Goal: Navigation & Orientation: Find specific page/section

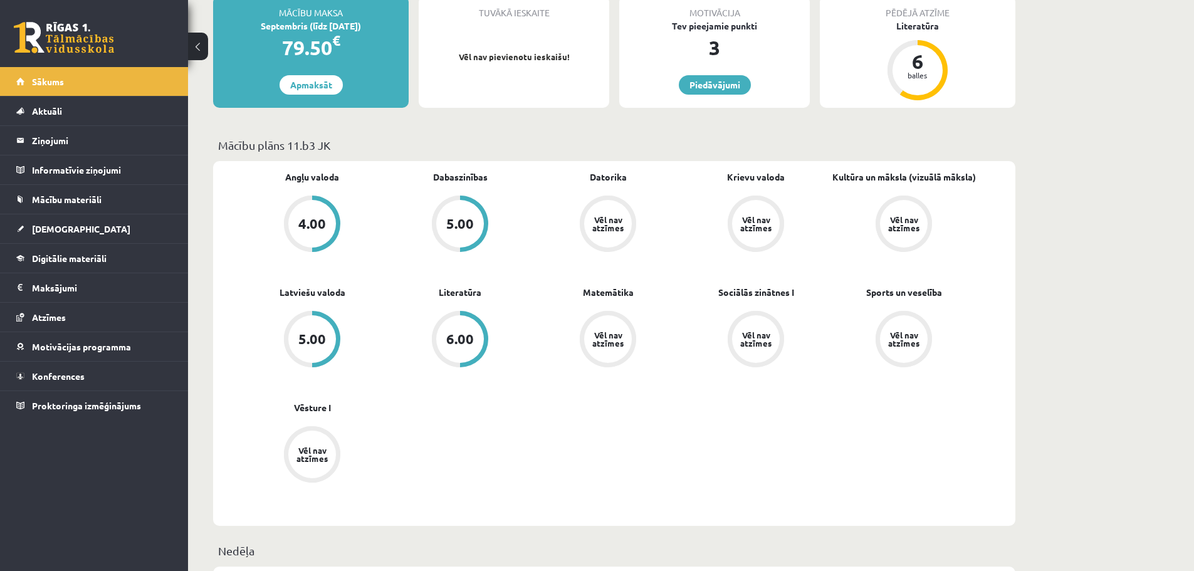
scroll to position [251, 0]
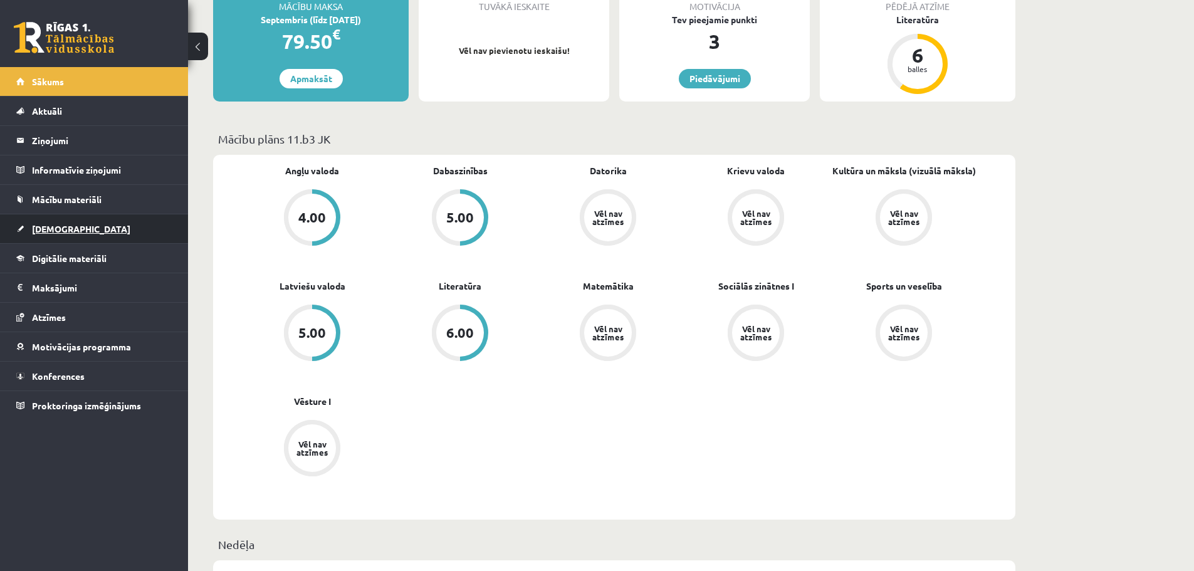
click at [110, 238] on link "[DEMOGRAPHIC_DATA]" at bounding box center [94, 228] width 156 height 29
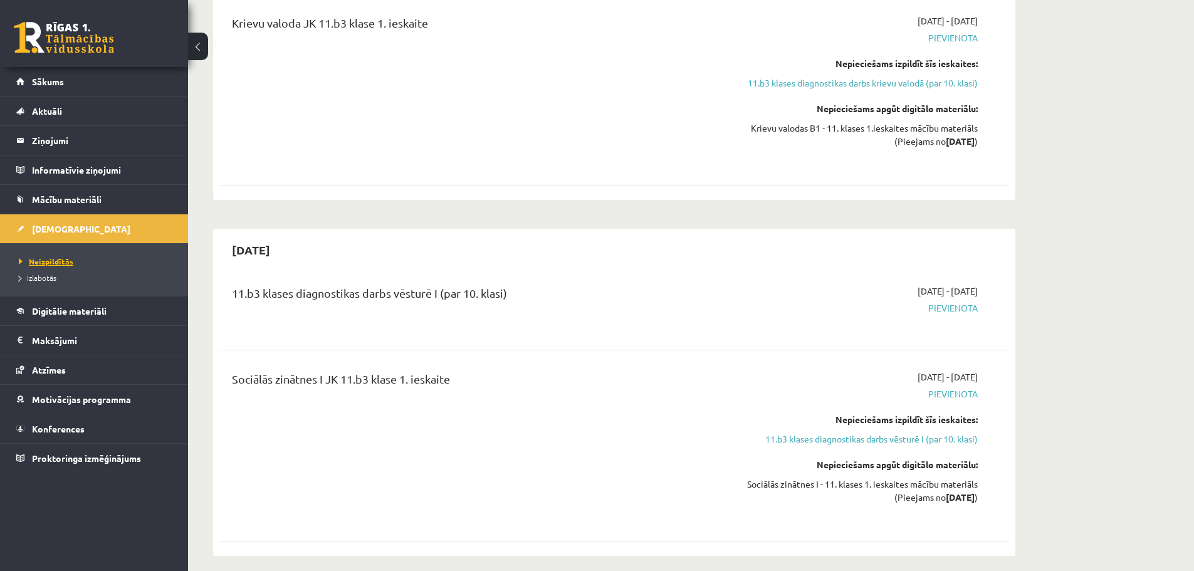
click at [53, 258] on span "Neizpildītās" at bounding box center [46, 261] width 55 height 10
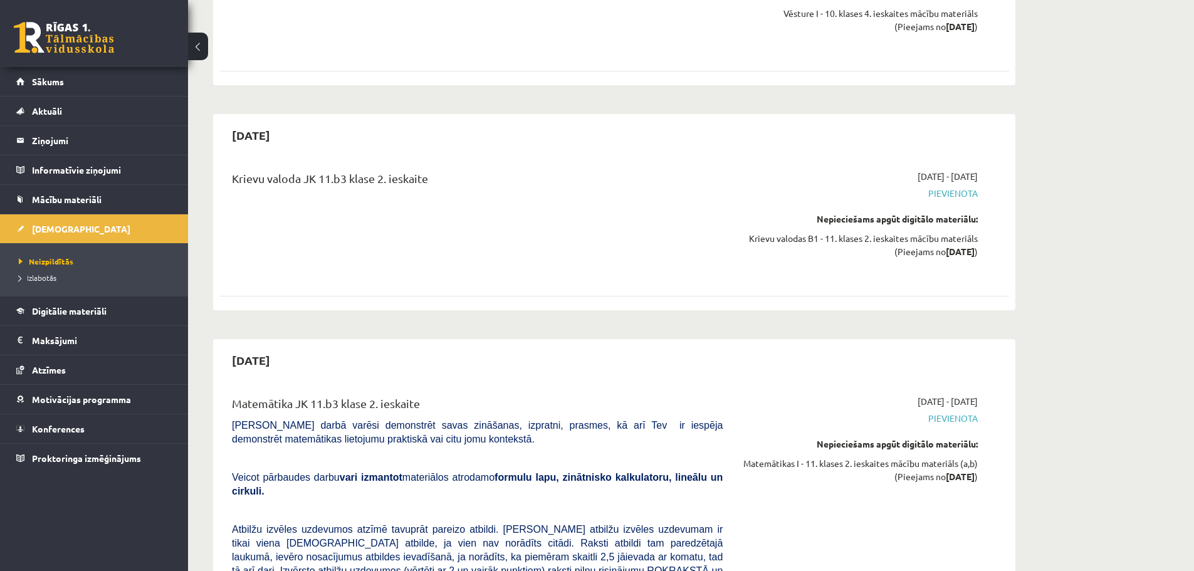
scroll to position [5706, 0]
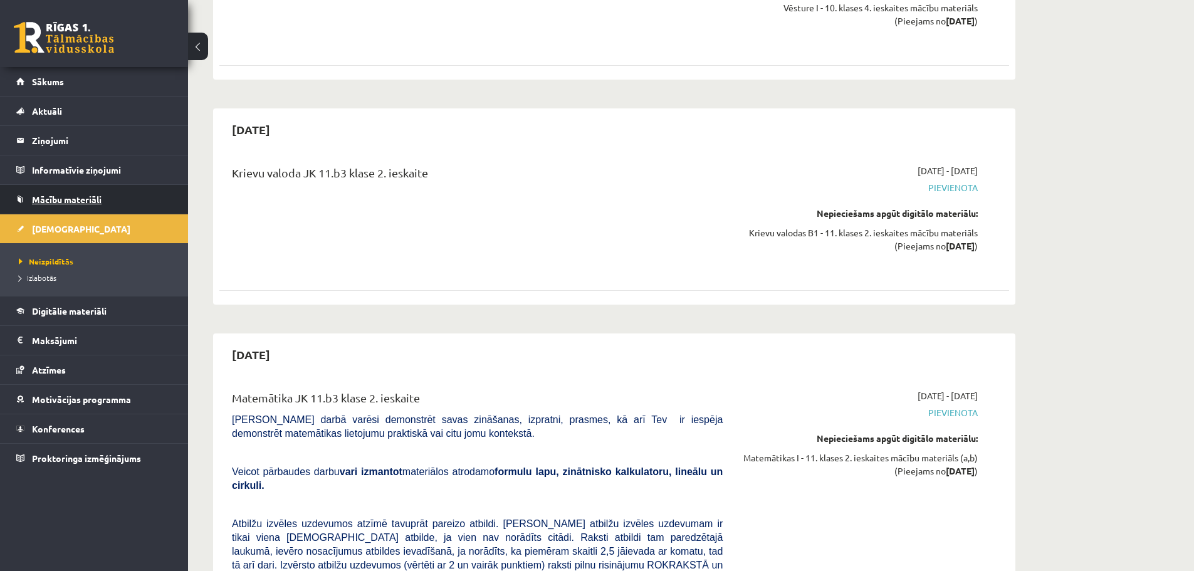
click at [78, 203] on span "Mācību materiāli" at bounding box center [67, 199] width 70 height 11
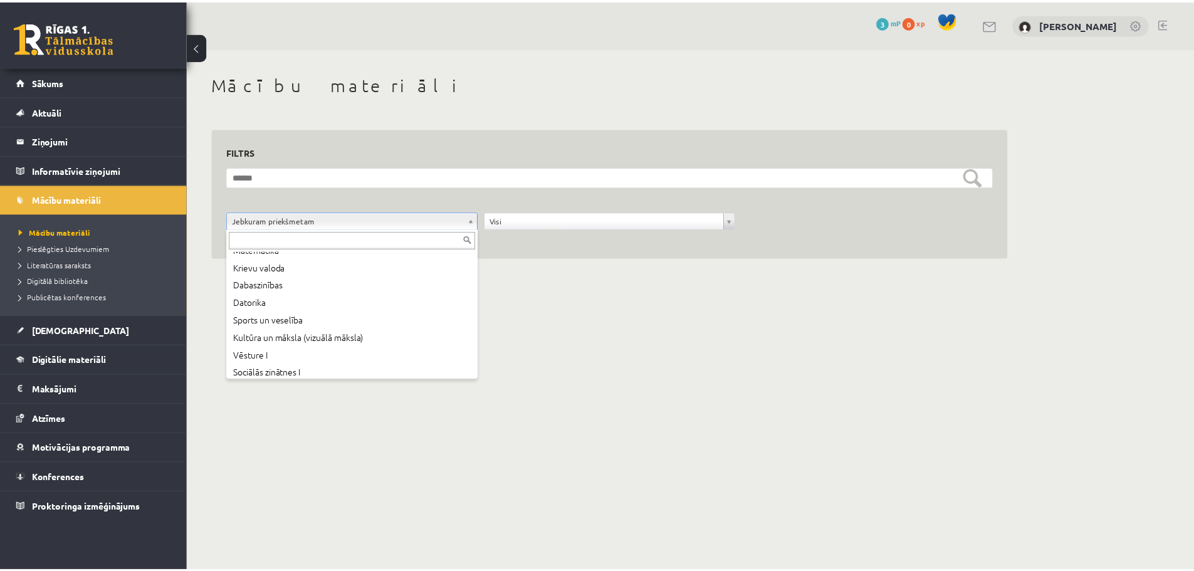
scroll to position [85, 0]
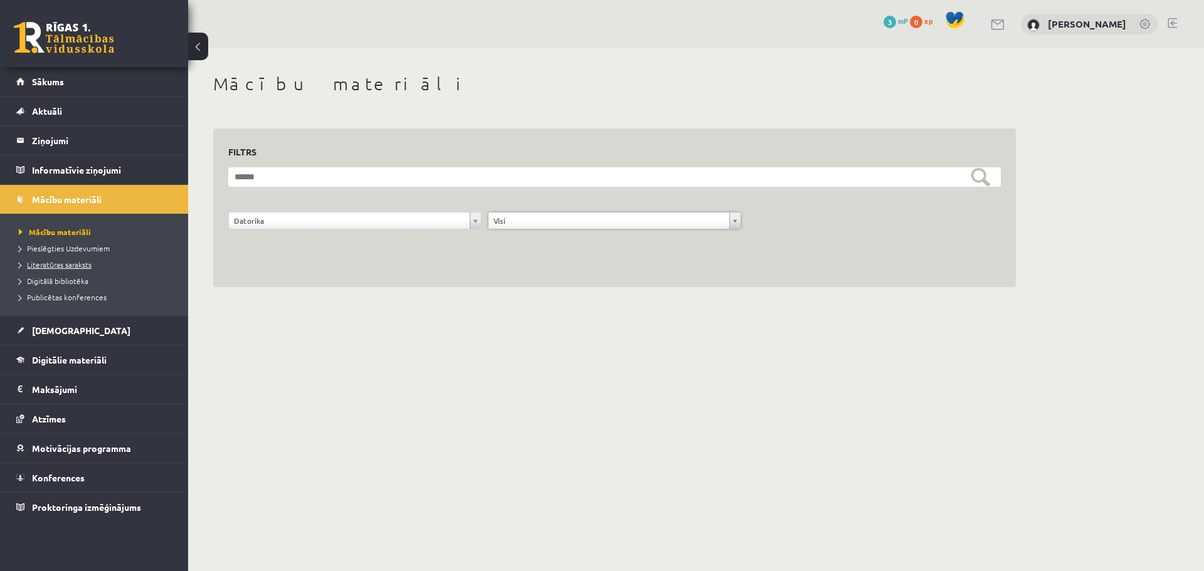
click at [65, 267] on span "Literatūras saraksts" at bounding box center [55, 265] width 73 height 10
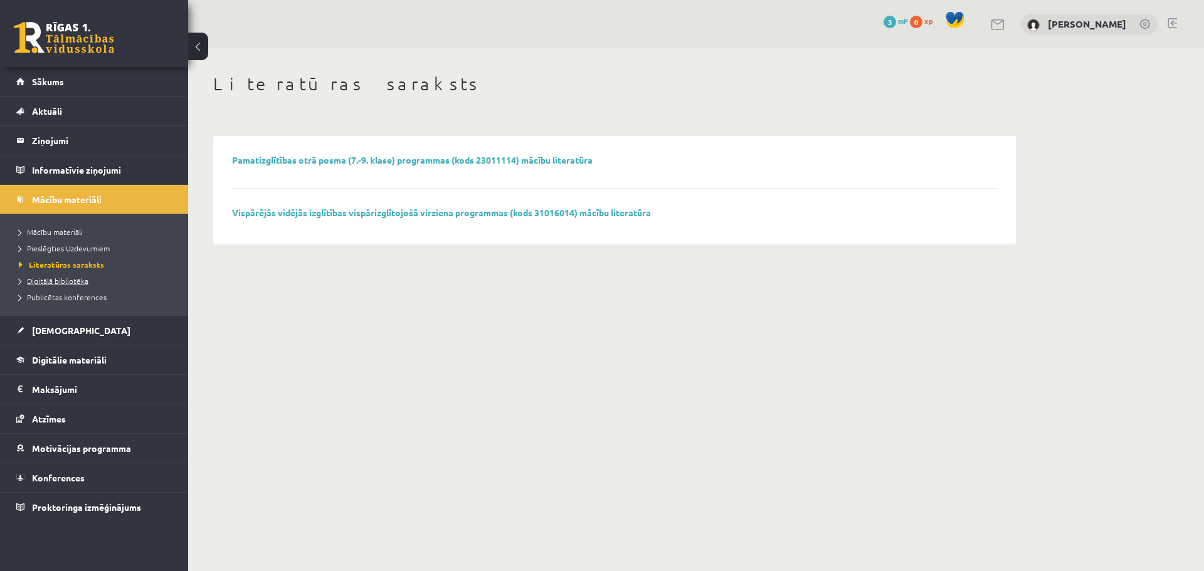
click at [68, 281] on span "Digitālā bibliotēka" at bounding box center [54, 281] width 70 height 10
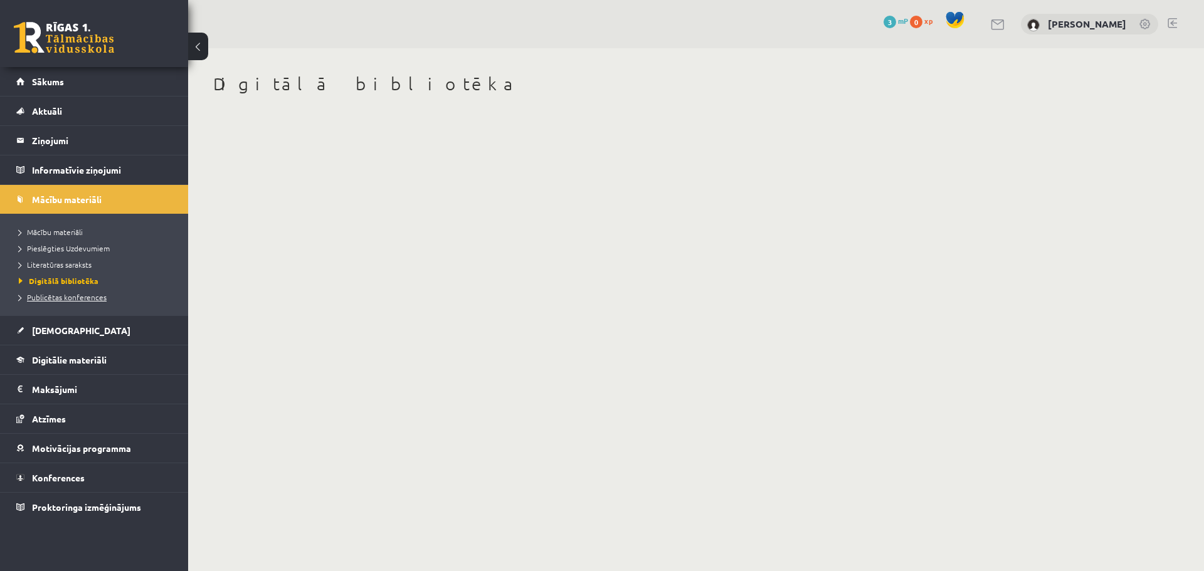
click at [107, 299] on link "Publicētas konferences" at bounding box center [97, 297] width 157 height 11
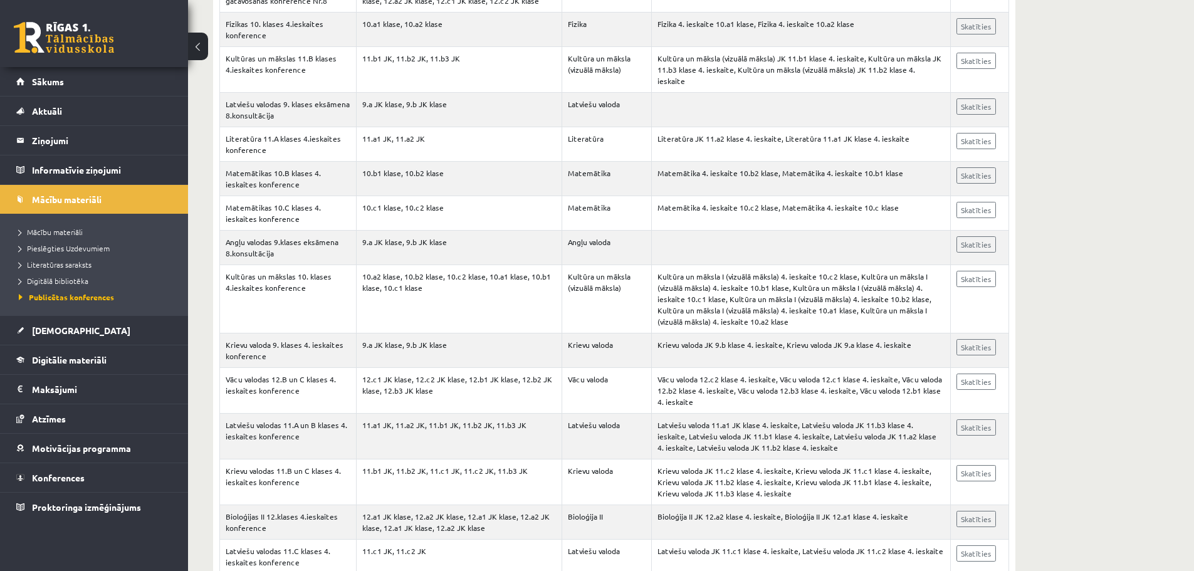
scroll to position [1317, 0]
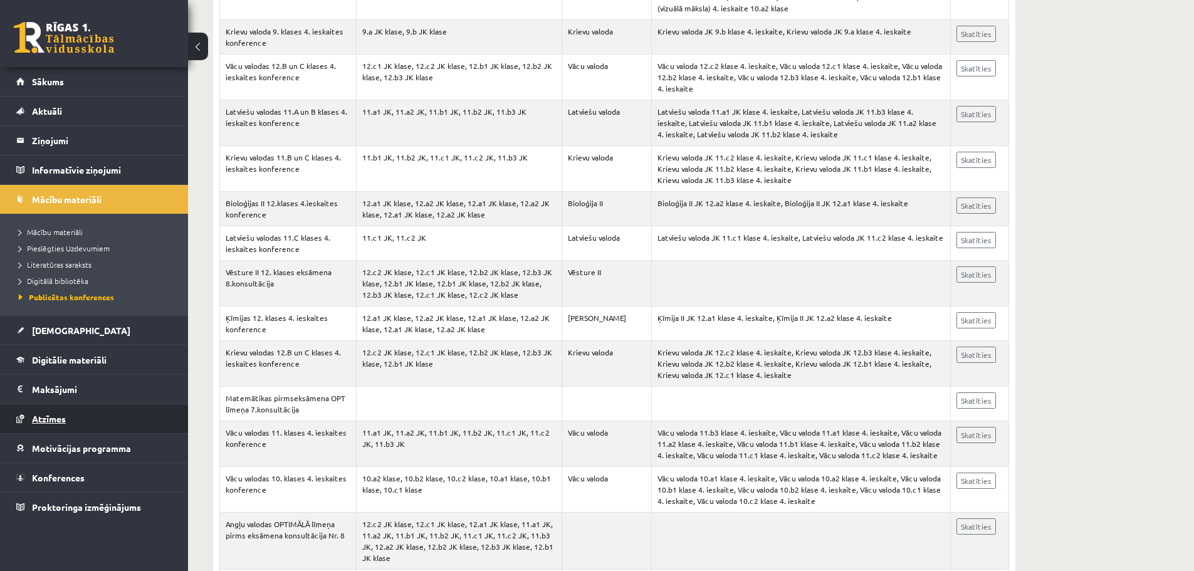
click at [69, 413] on link "Atzīmes" at bounding box center [94, 418] width 156 height 29
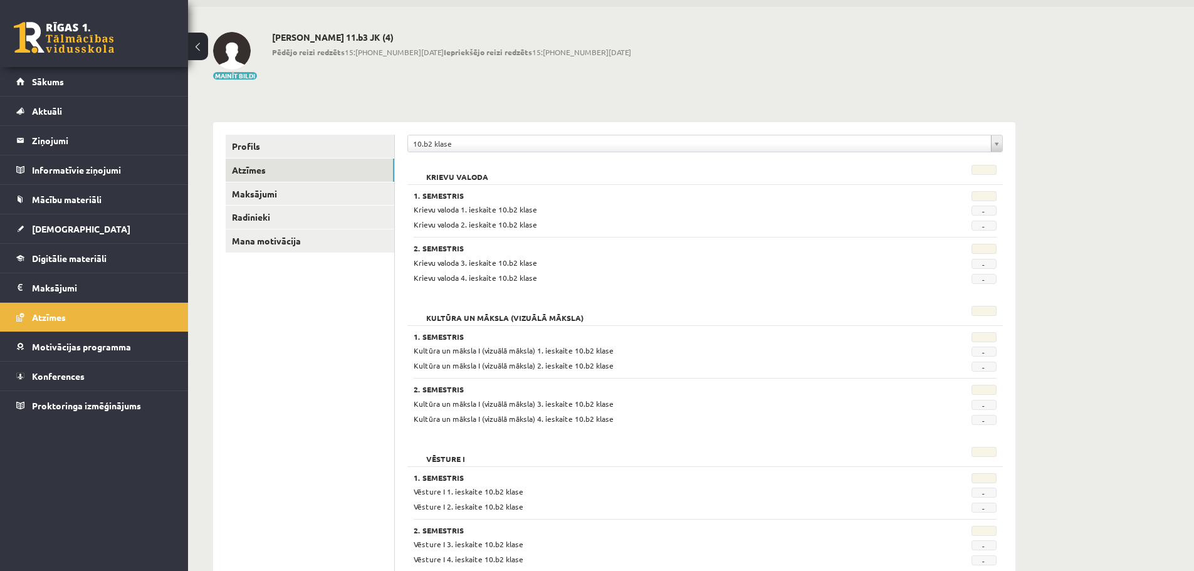
scroll to position [89, 0]
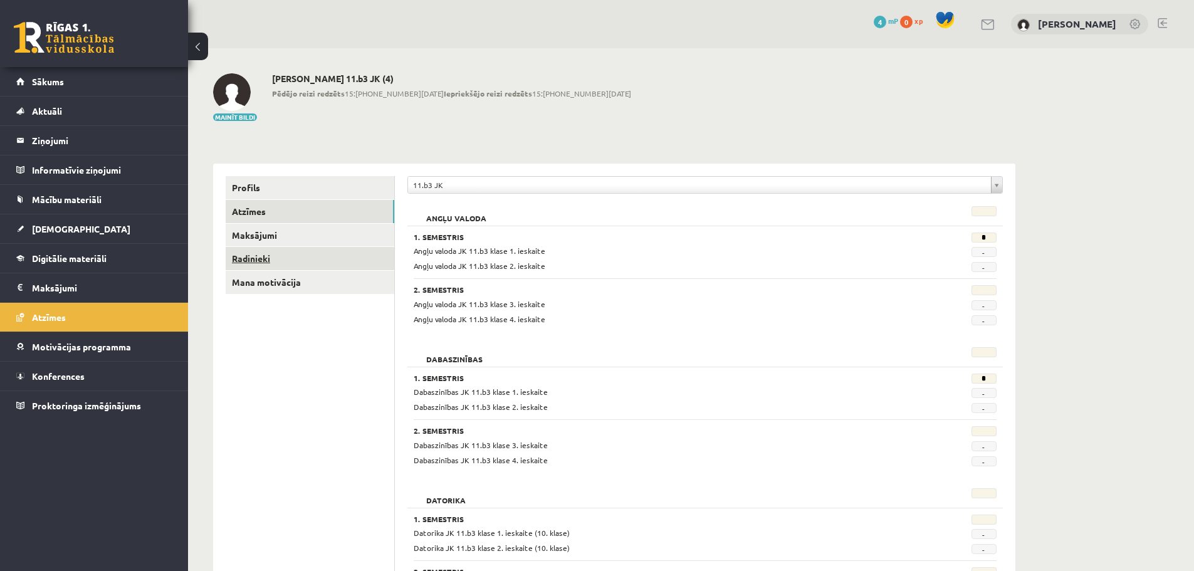
click at [274, 261] on link "Radinieki" at bounding box center [310, 258] width 169 height 23
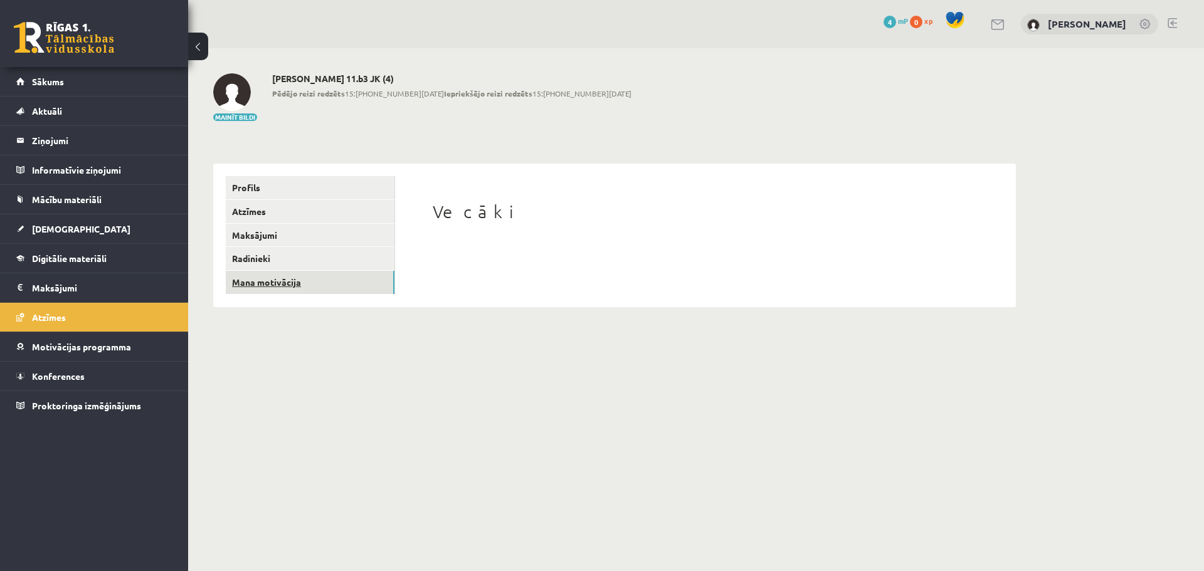
click at [279, 279] on link "Mana motivācija" at bounding box center [310, 282] width 169 height 23
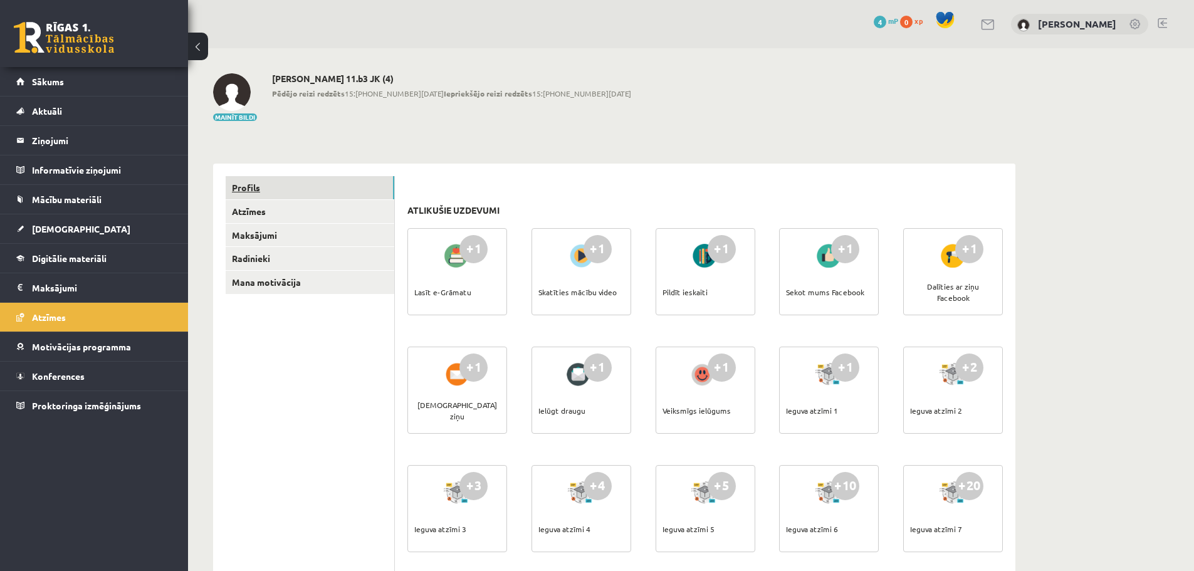
click at [253, 192] on link "Profils" at bounding box center [310, 187] width 169 height 23
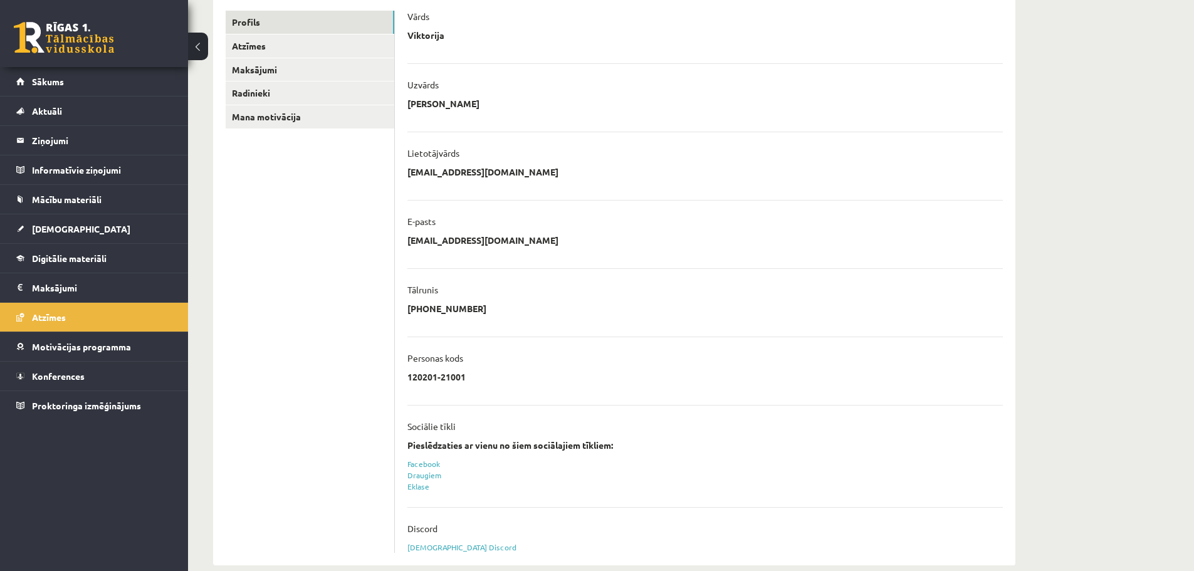
scroll to position [185, 0]
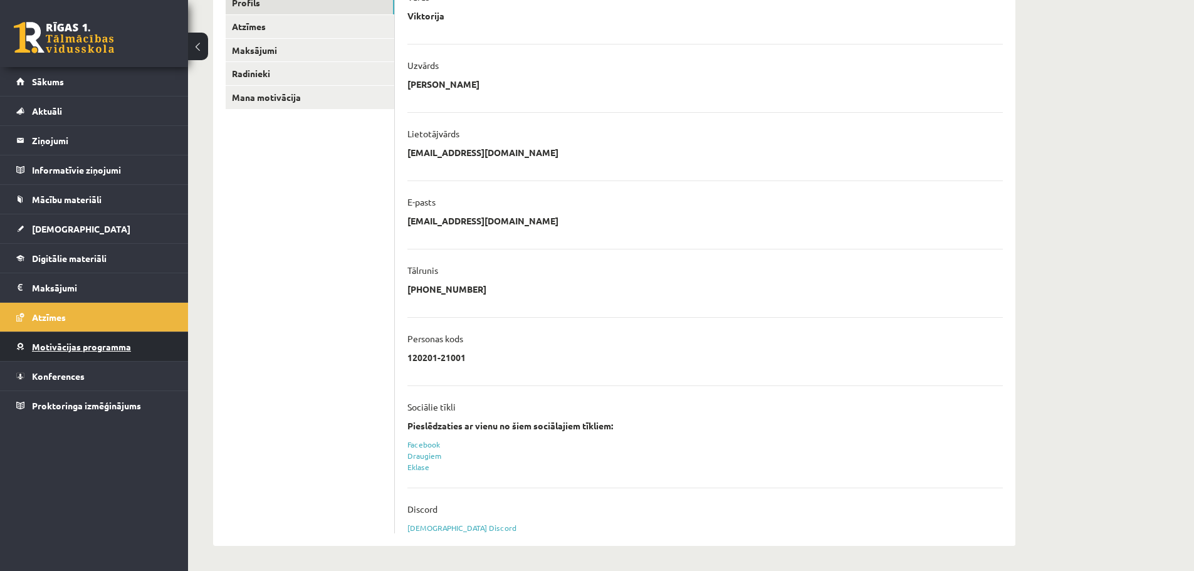
click at [121, 352] on link "Motivācijas programma" at bounding box center [94, 346] width 156 height 29
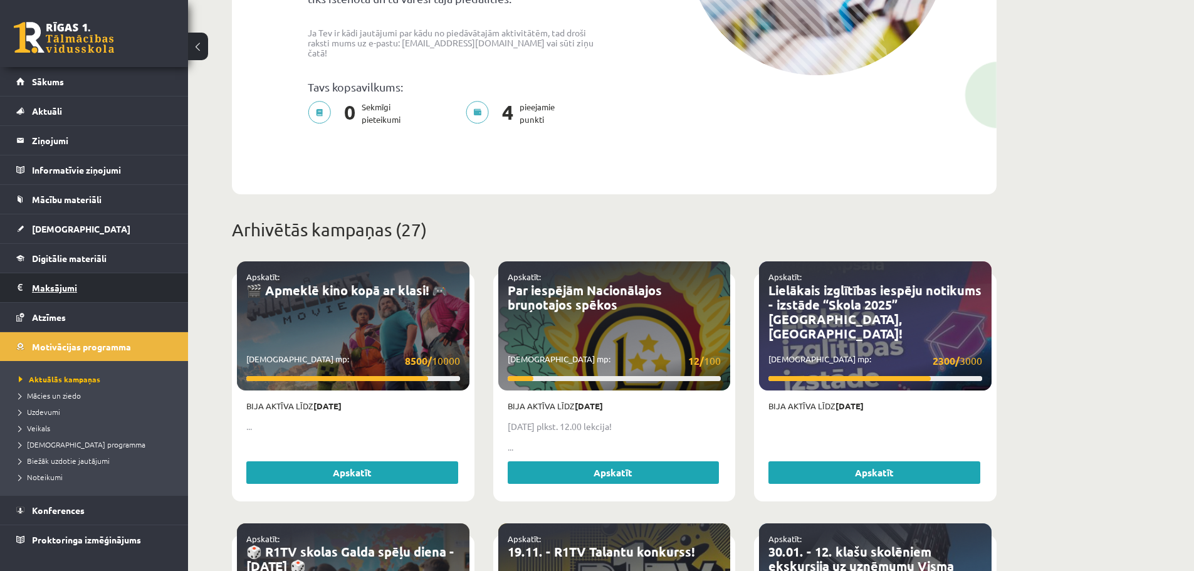
scroll to position [310, 0]
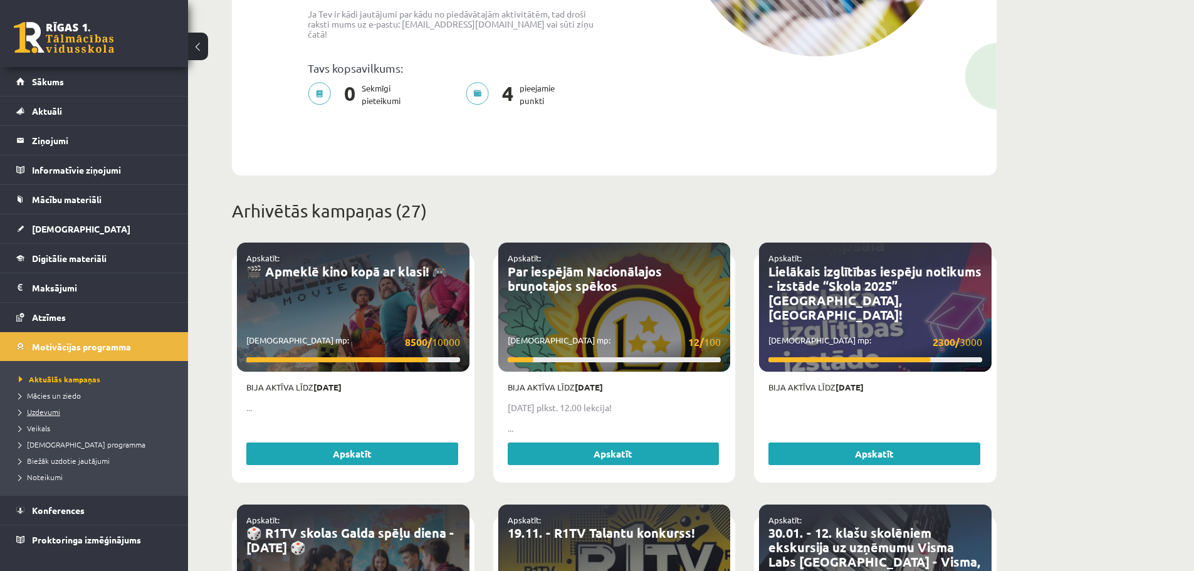
click at [41, 414] on span "Uzdevumi" at bounding box center [39, 412] width 41 height 10
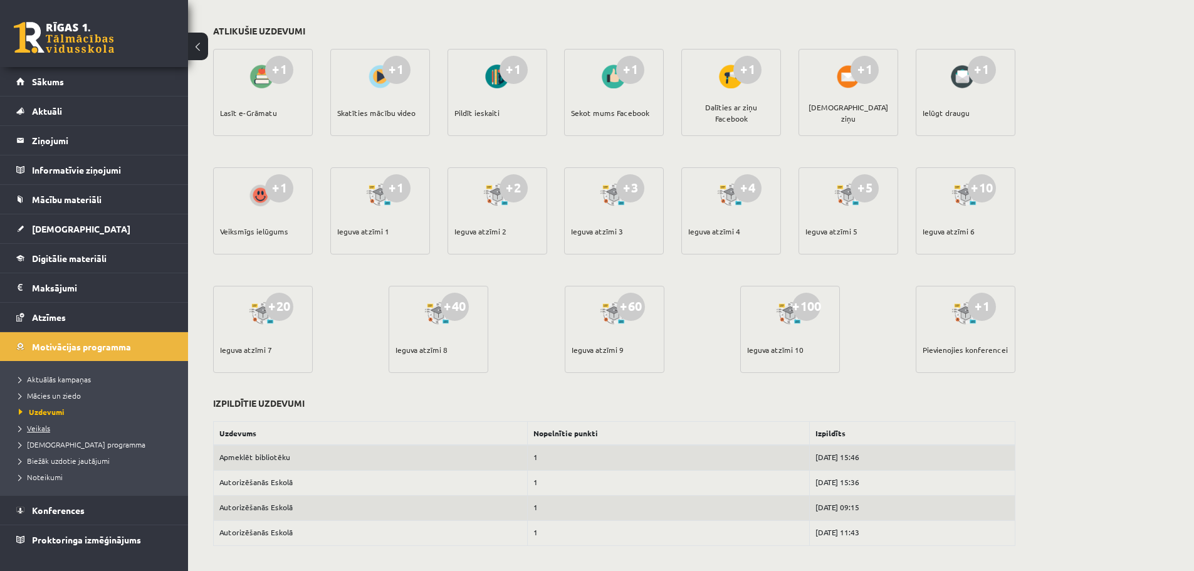
click at [42, 427] on span "Veikals" at bounding box center [34, 428] width 31 height 10
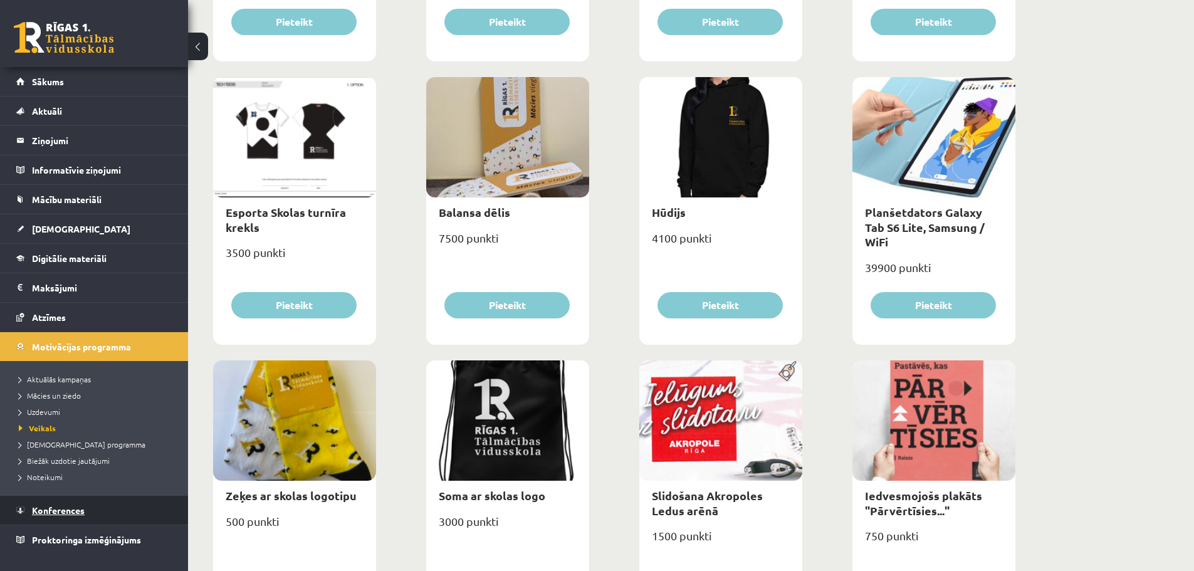
scroll to position [697, 0]
click at [43, 92] on link "Sākums" at bounding box center [94, 81] width 156 height 29
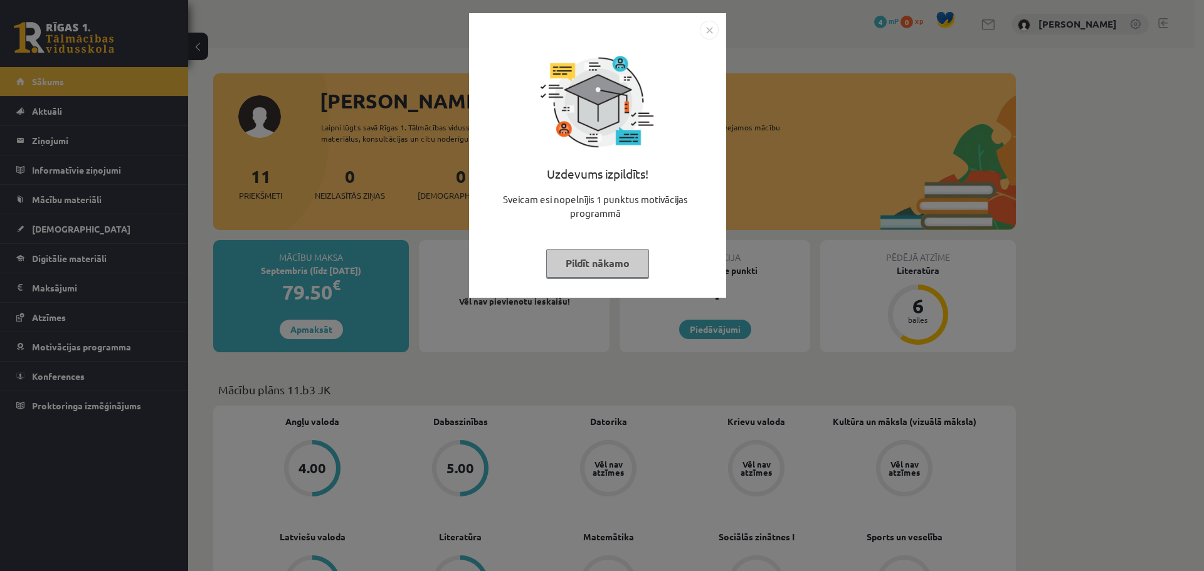
click at [624, 264] on button "Pildīt nākamo" at bounding box center [597, 263] width 103 height 29
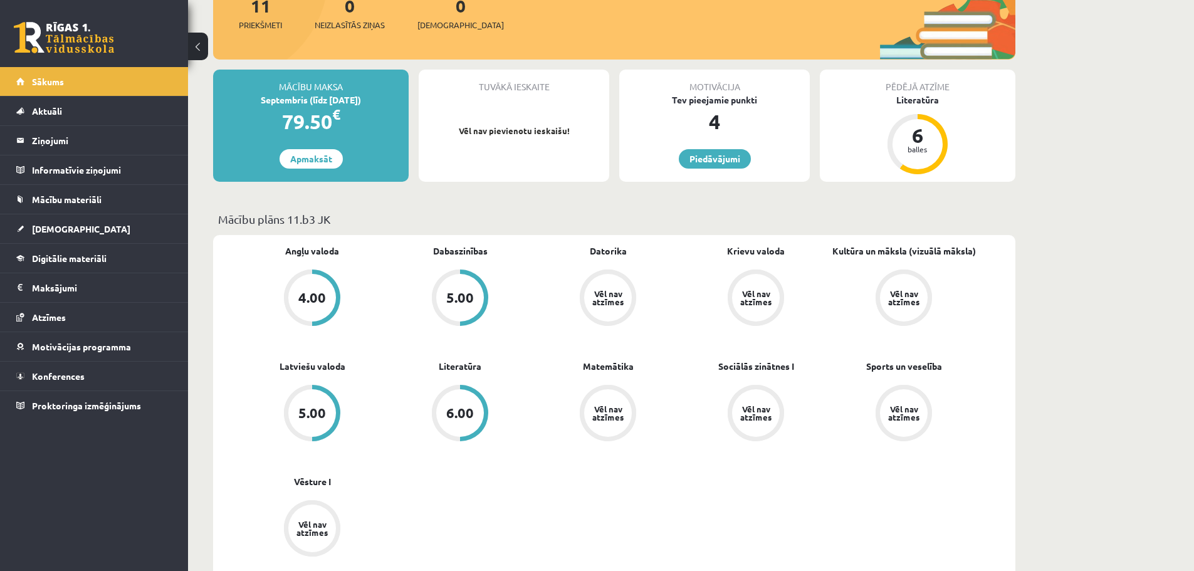
scroll to position [160, 0]
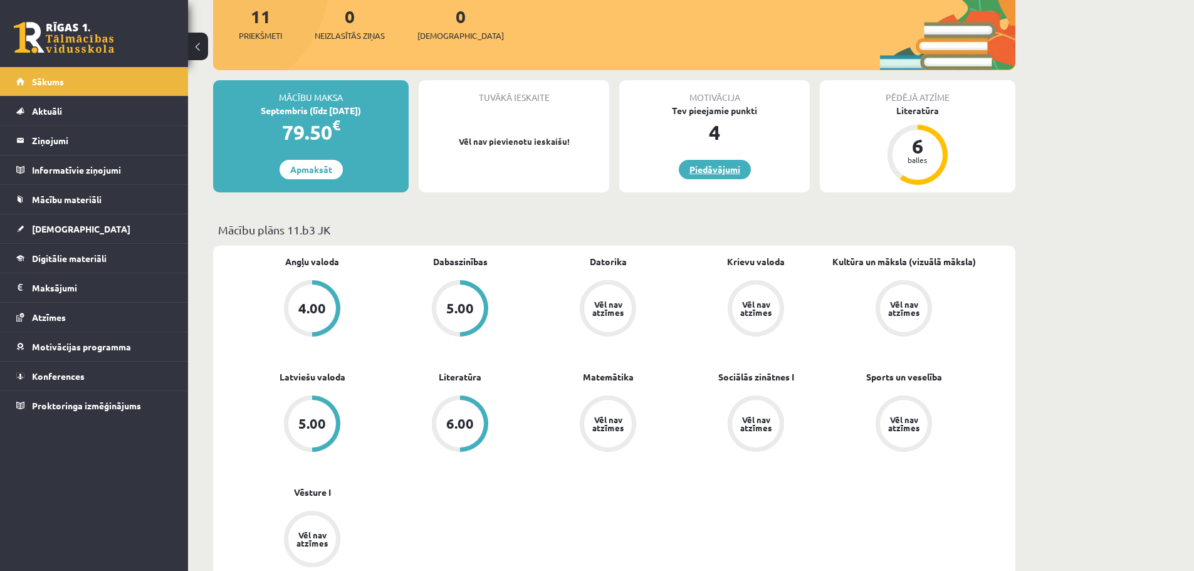
click at [738, 170] on link "Piedāvājumi" at bounding box center [715, 169] width 72 height 19
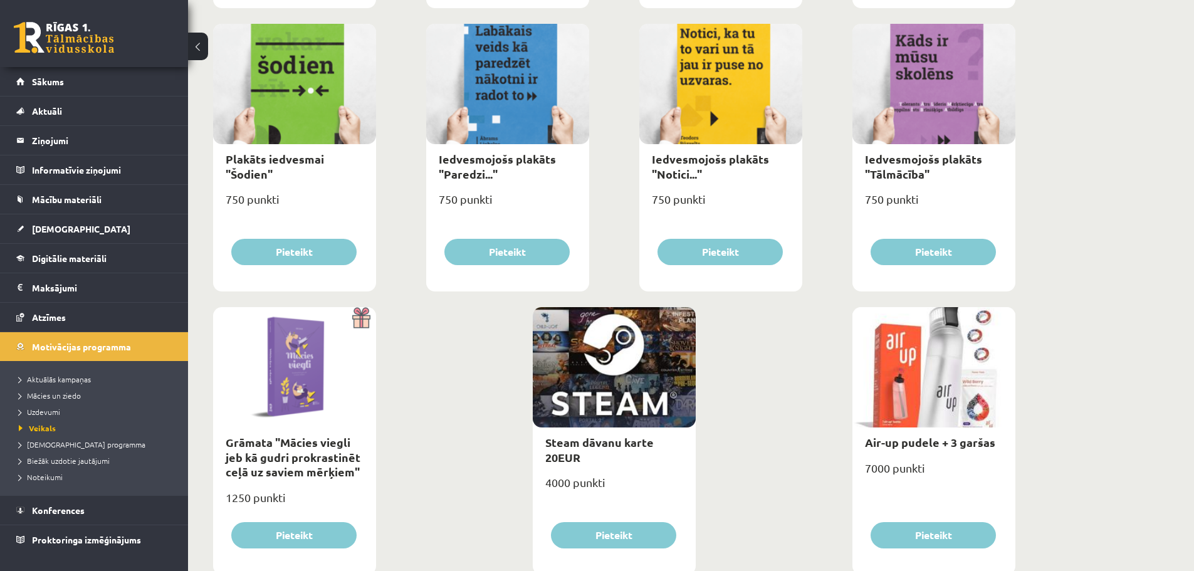
scroll to position [1355, 0]
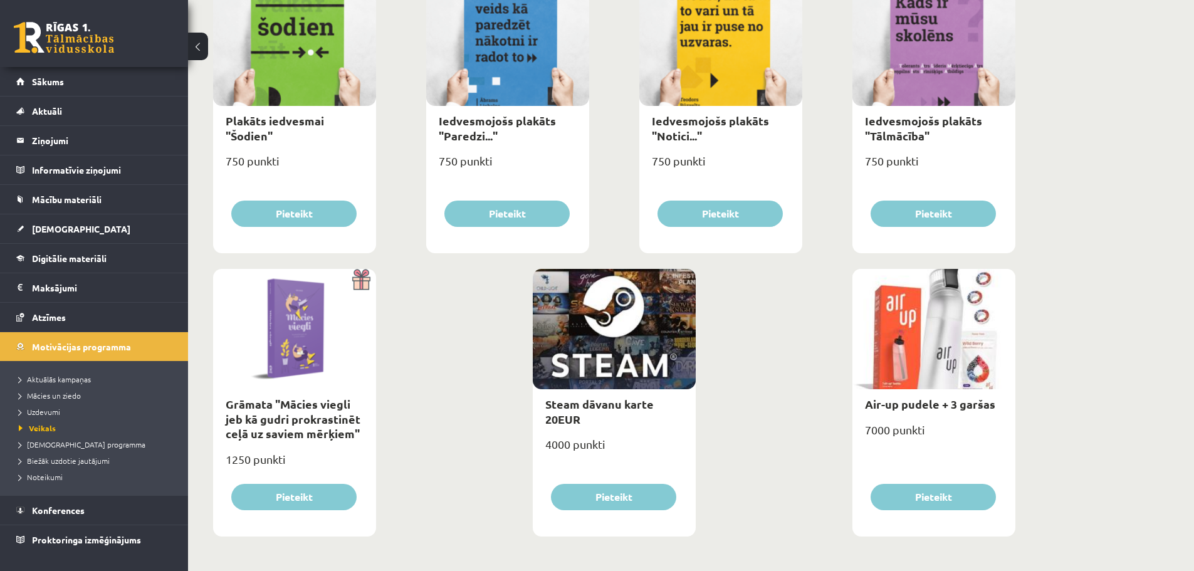
click at [94, 42] on link at bounding box center [64, 37] width 100 height 31
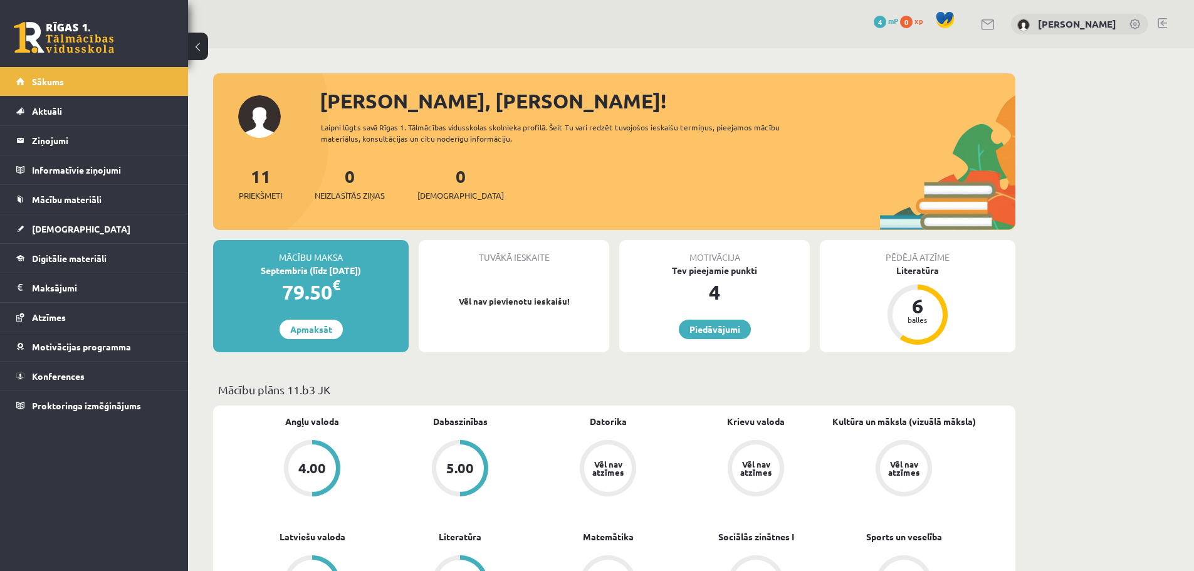
click at [1135, 25] on link at bounding box center [1136, 25] width 13 height 13
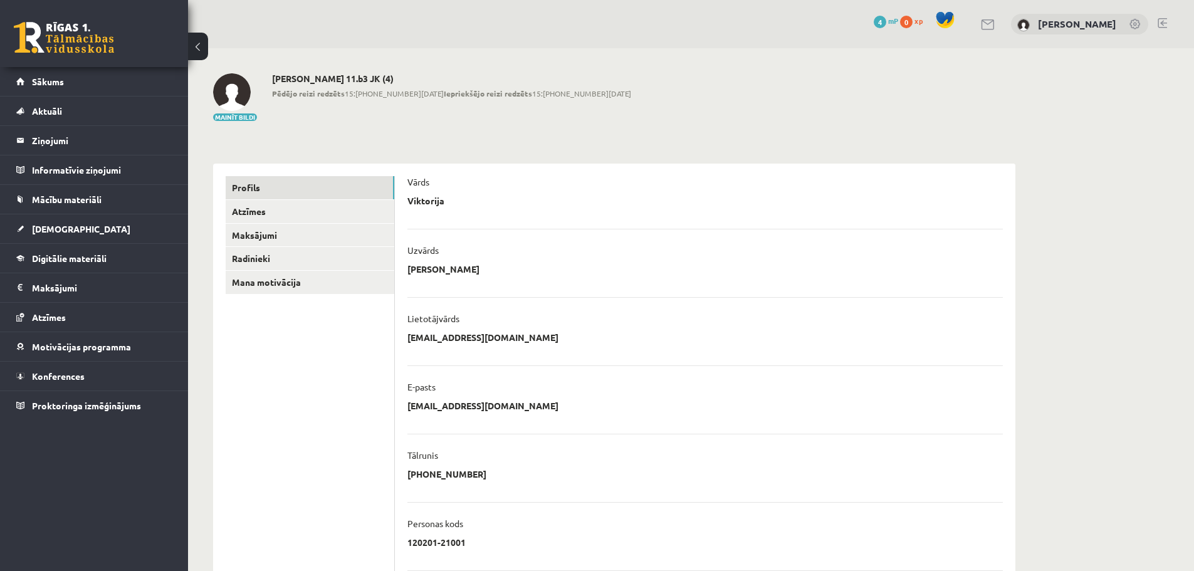
click at [996, 26] on link at bounding box center [988, 24] width 15 height 11
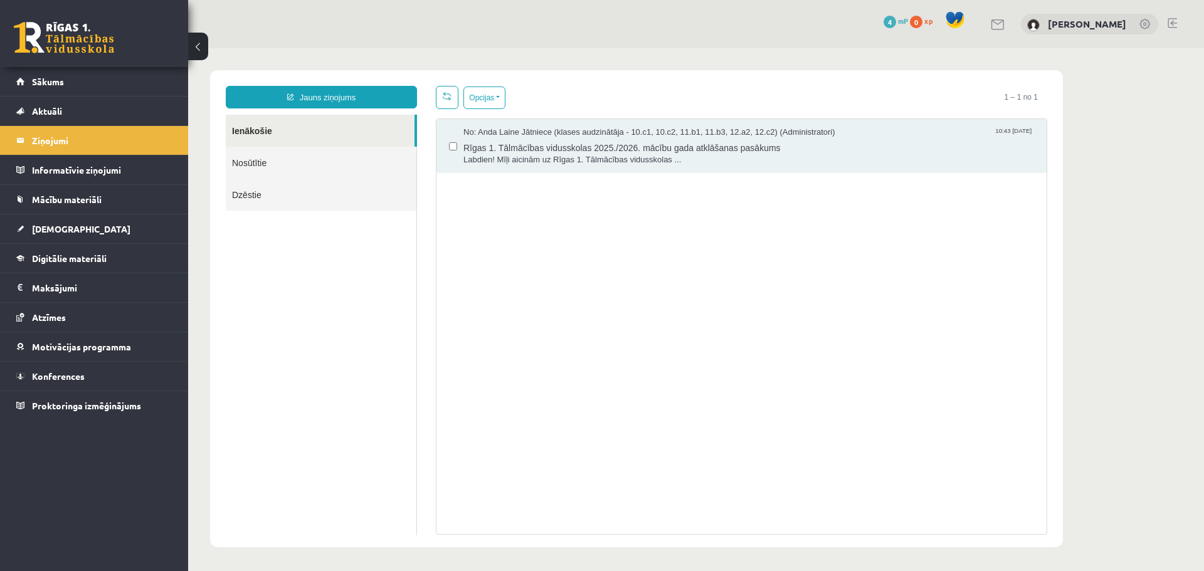
click at [287, 161] on link "Nosūtītie" at bounding box center [321, 163] width 191 height 32
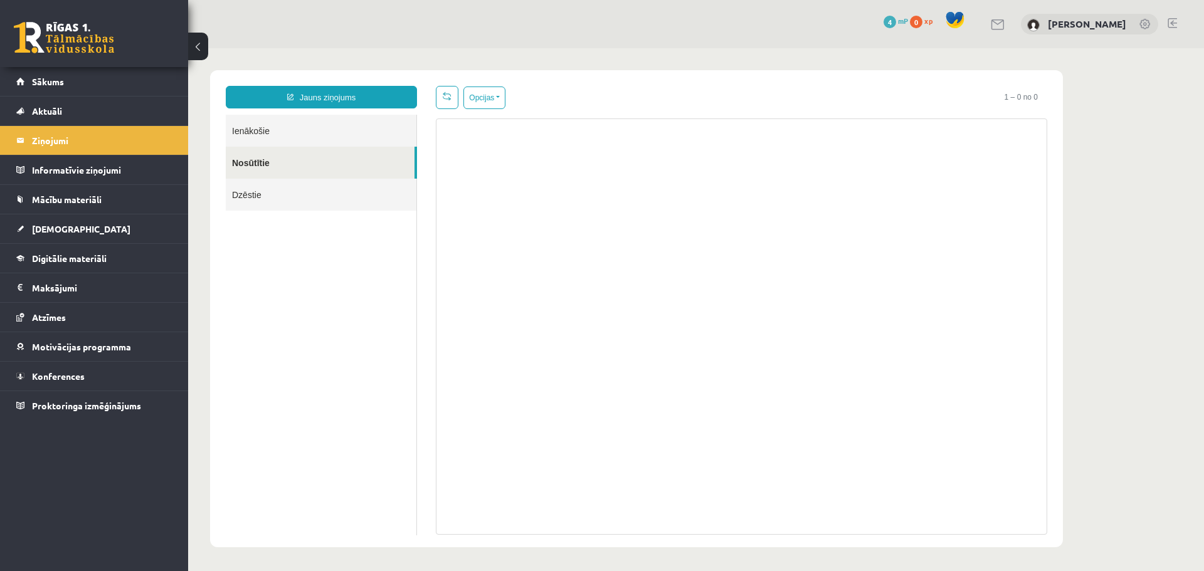
click at [265, 194] on link "Dzēstie" at bounding box center [321, 195] width 191 height 32
click at [265, 143] on link "Ienākošie" at bounding box center [321, 131] width 191 height 32
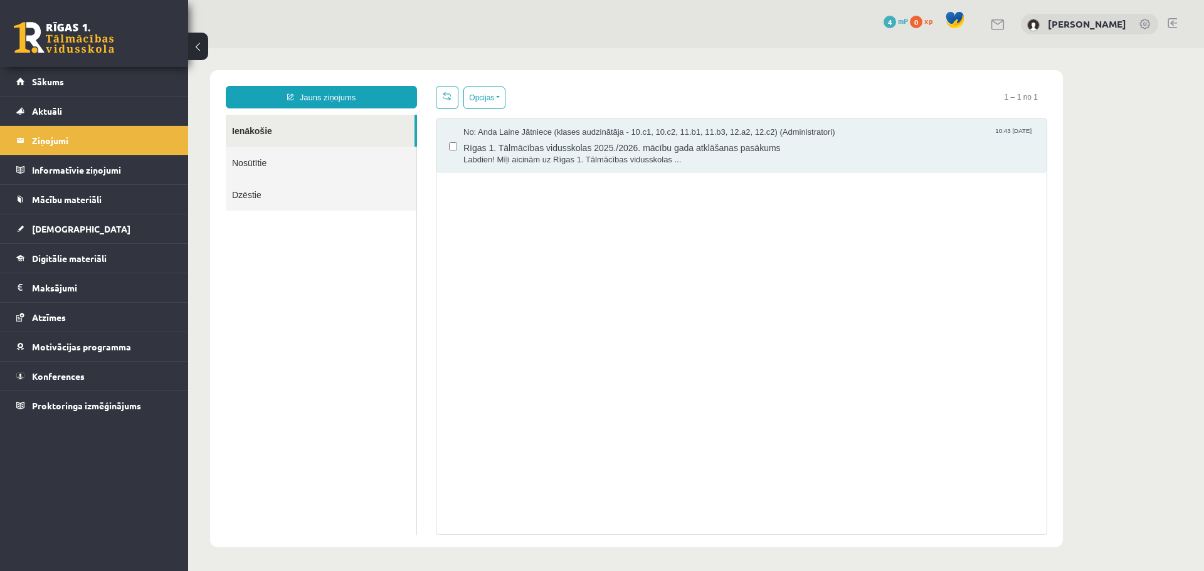
click at [1170, 23] on link at bounding box center [1171, 23] width 9 height 10
